Goal: Check status

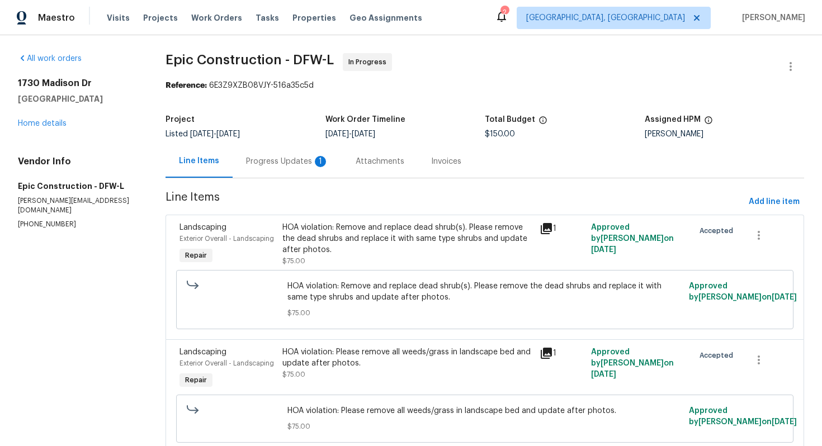
click at [289, 159] on div "Progress Updates 1" at bounding box center [287, 161] width 83 height 11
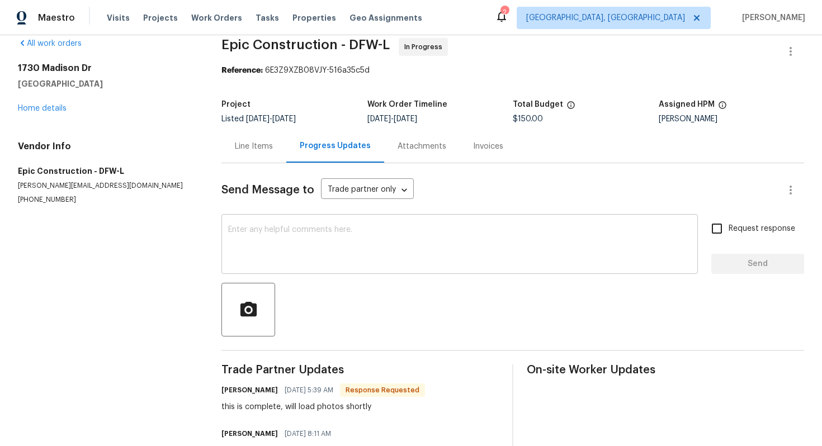
scroll to position [17, 0]
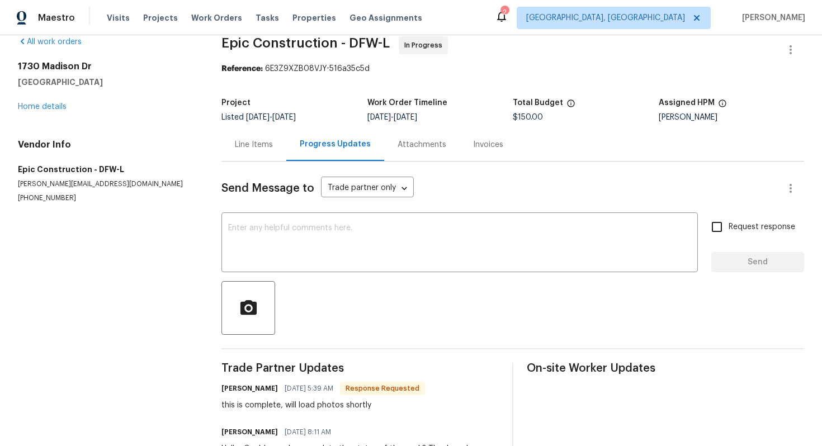
click at [237, 138] on div "Line Items" at bounding box center [253, 144] width 65 height 33
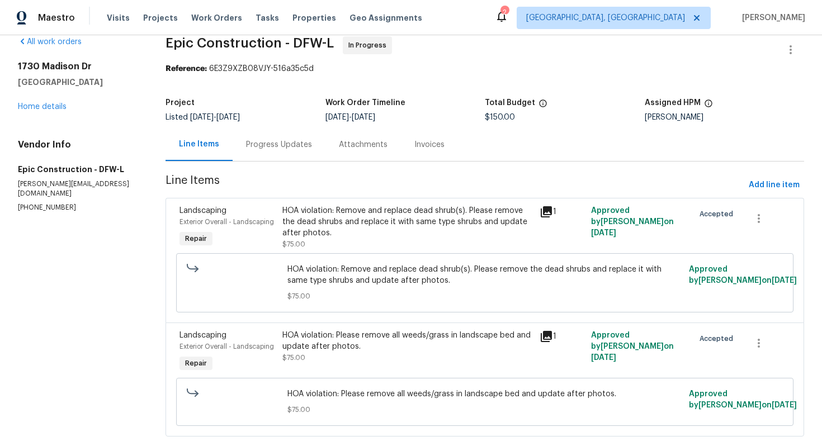
click at [266, 142] on div "Progress Updates" at bounding box center [279, 144] width 66 height 11
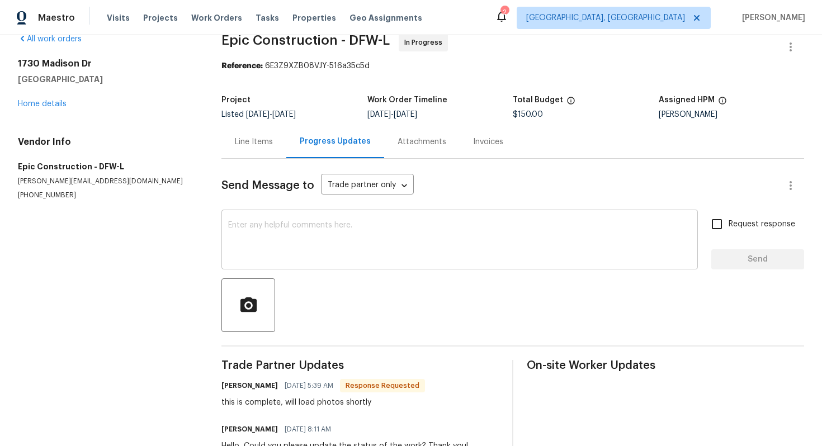
scroll to position [25, 0]
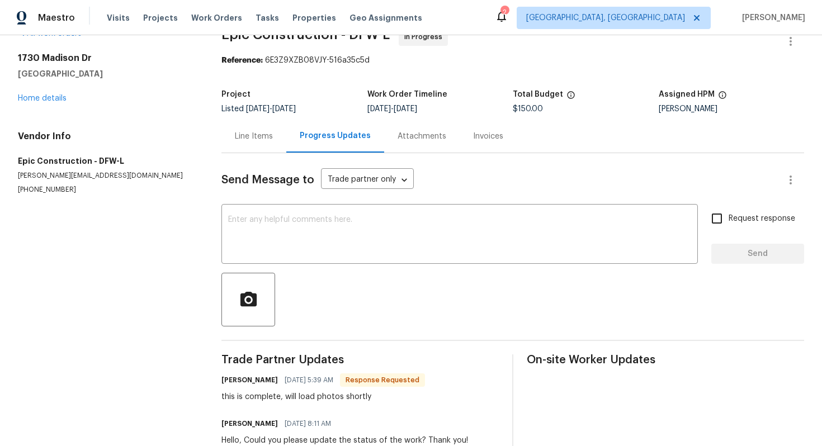
click at [252, 140] on div "Line Items" at bounding box center [254, 136] width 38 height 11
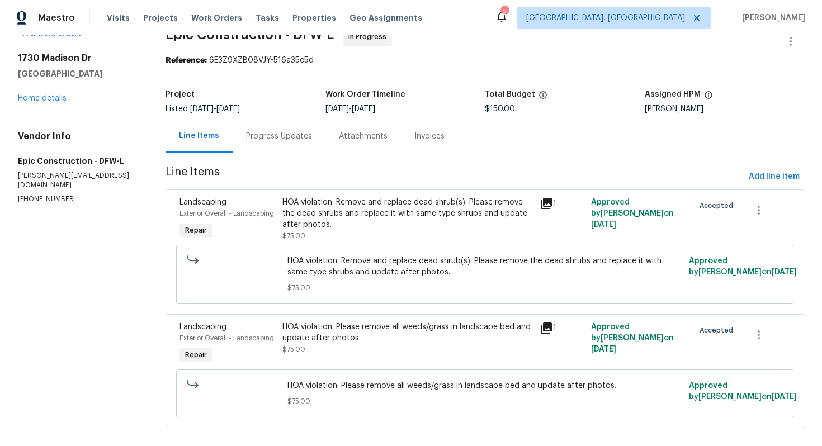
click at [352, 215] on div "HOA violation: Remove and replace dead shrub(s). Please remove the dead shrubs …" at bounding box center [407, 214] width 250 height 34
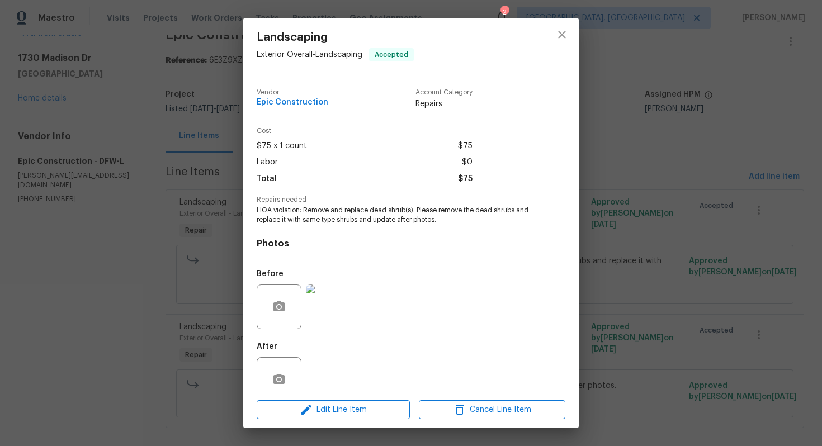
scroll to position [22, 0]
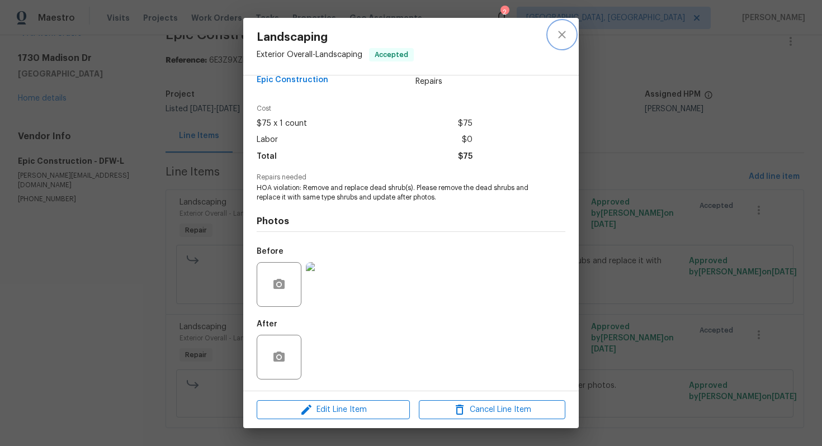
click at [566, 32] on icon "close" at bounding box center [561, 34] width 13 height 13
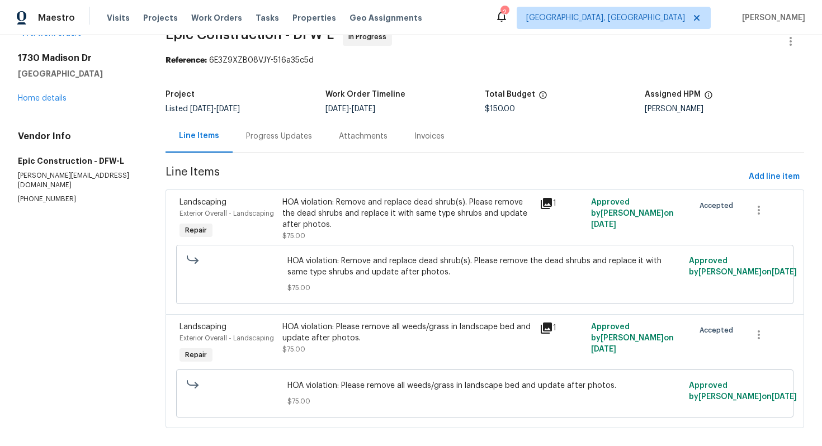
scroll to position [0, 0]
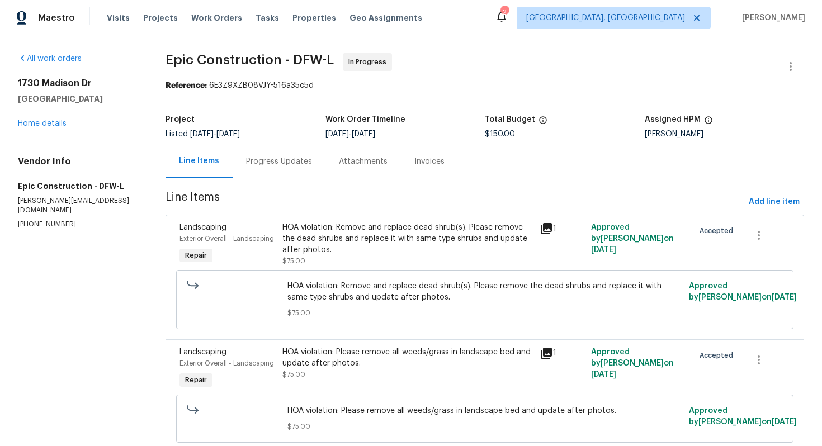
click at [288, 169] on div "Progress Updates" at bounding box center [279, 161] width 93 height 33
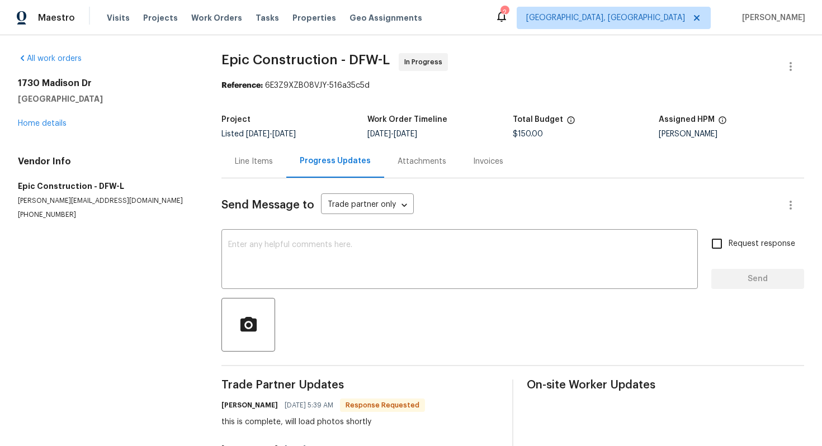
click at [255, 166] on div "Line Items" at bounding box center [254, 161] width 38 height 11
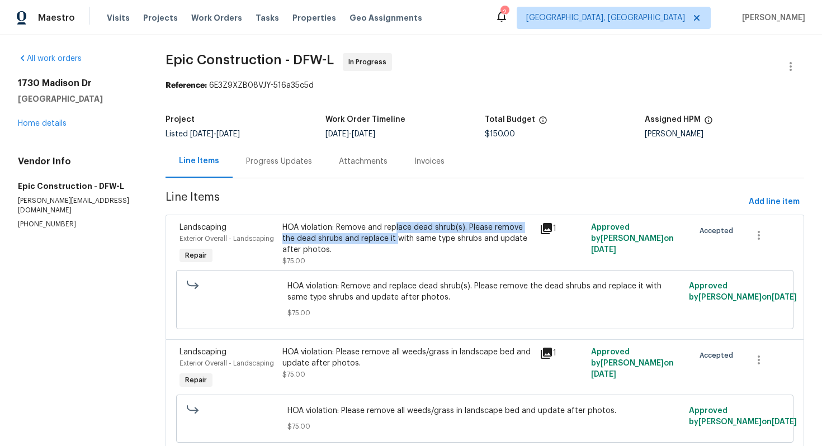
click at [397, 233] on div "HOA violation: Remove and replace dead shrub(s). Please remove the dead shrubs …" at bounding box center [407, 239] width 250 height 34
